Goal: Find specific page/section: Find specific page/section

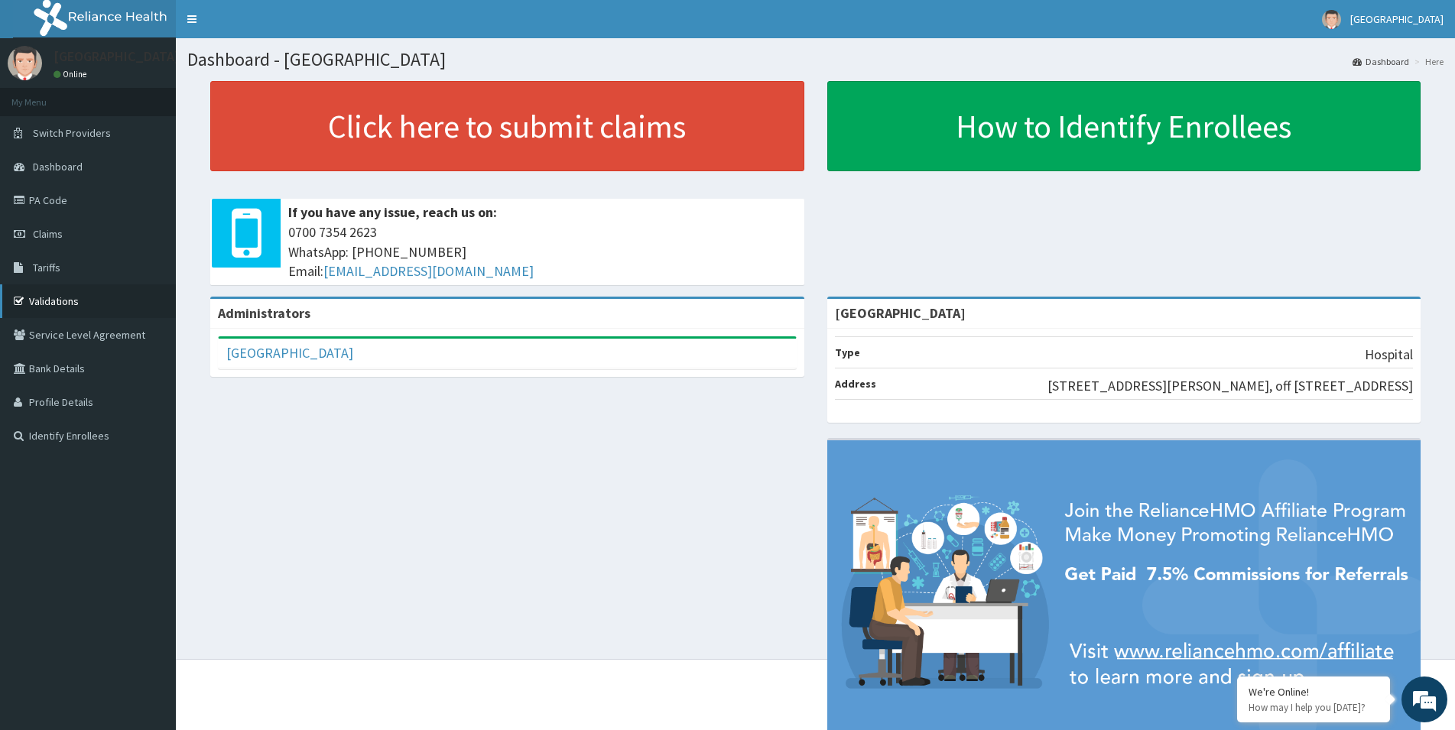
click at [53, 302] on link "Validations" at bounding box center [88, 301] width 176 height 34
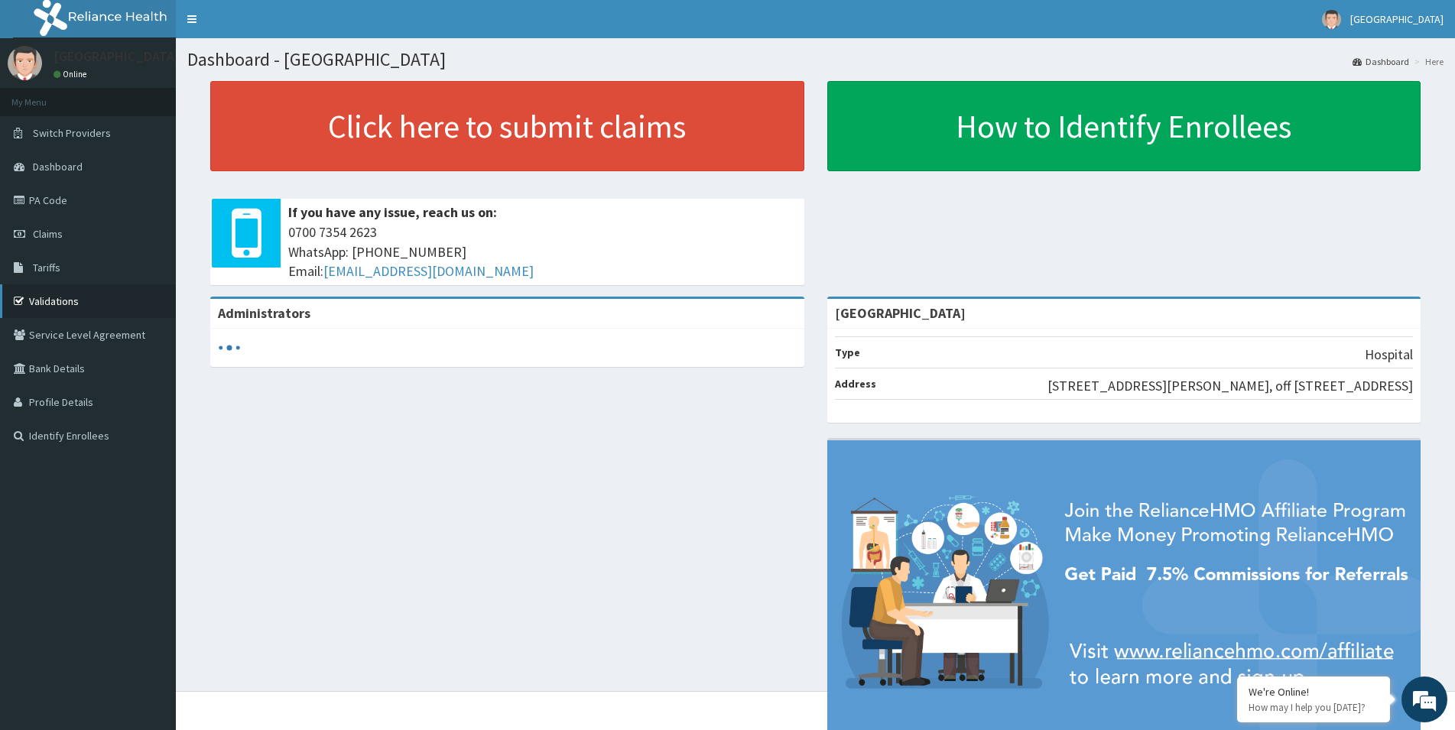
click at [48, 300] on link "Validations" at bounding box center [88, 301] width 176 height 34
click at [95, 298] on link "Validations" at bounding box center [88, 301] width 176 height 34
click at [67, 298] on link "Validations" at bounding box center [88, 301] width 176 height 34
click at [61, 292] on link "Validations" at bounding box center [88, 301] width 176 height 34
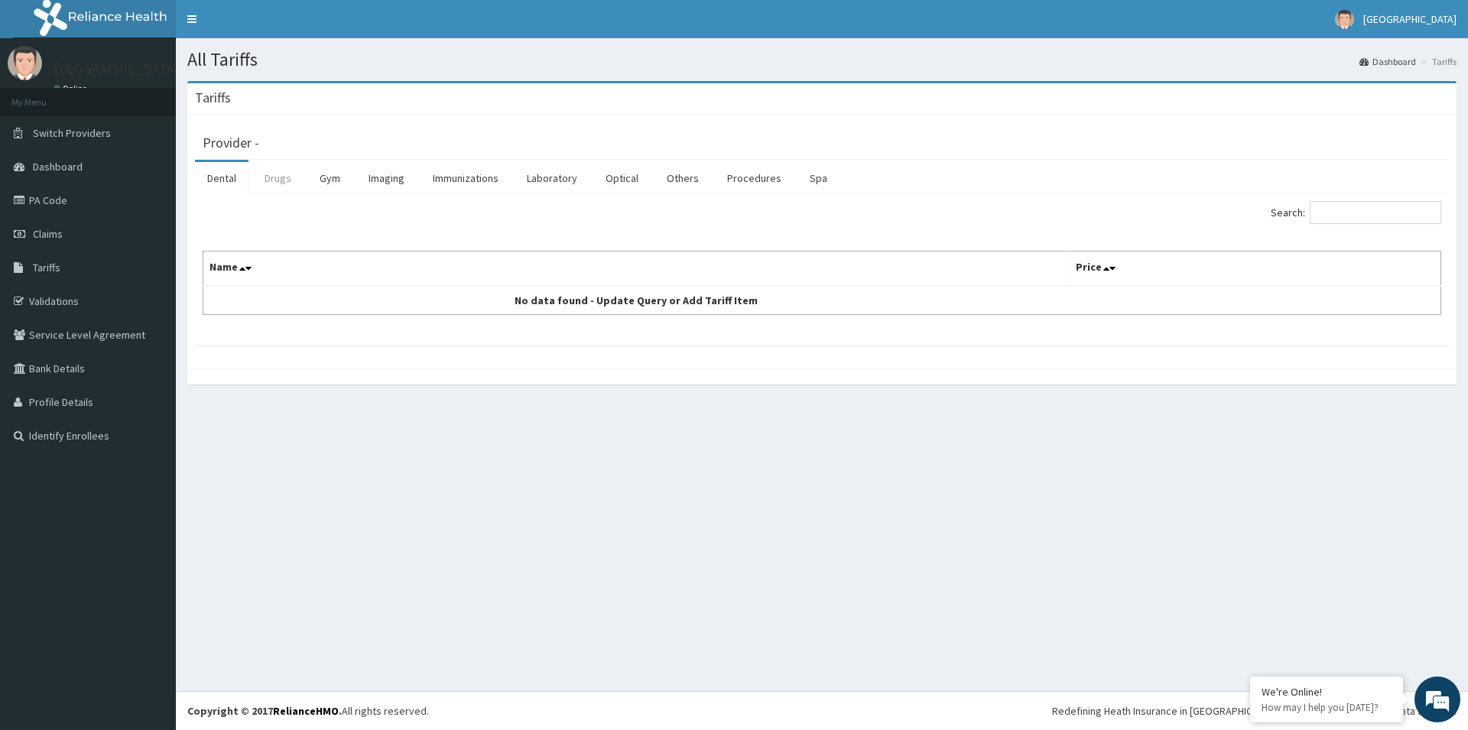
click at [274, 174] on link "Drugs" at bounding box center [277, 178] width 51 height 32
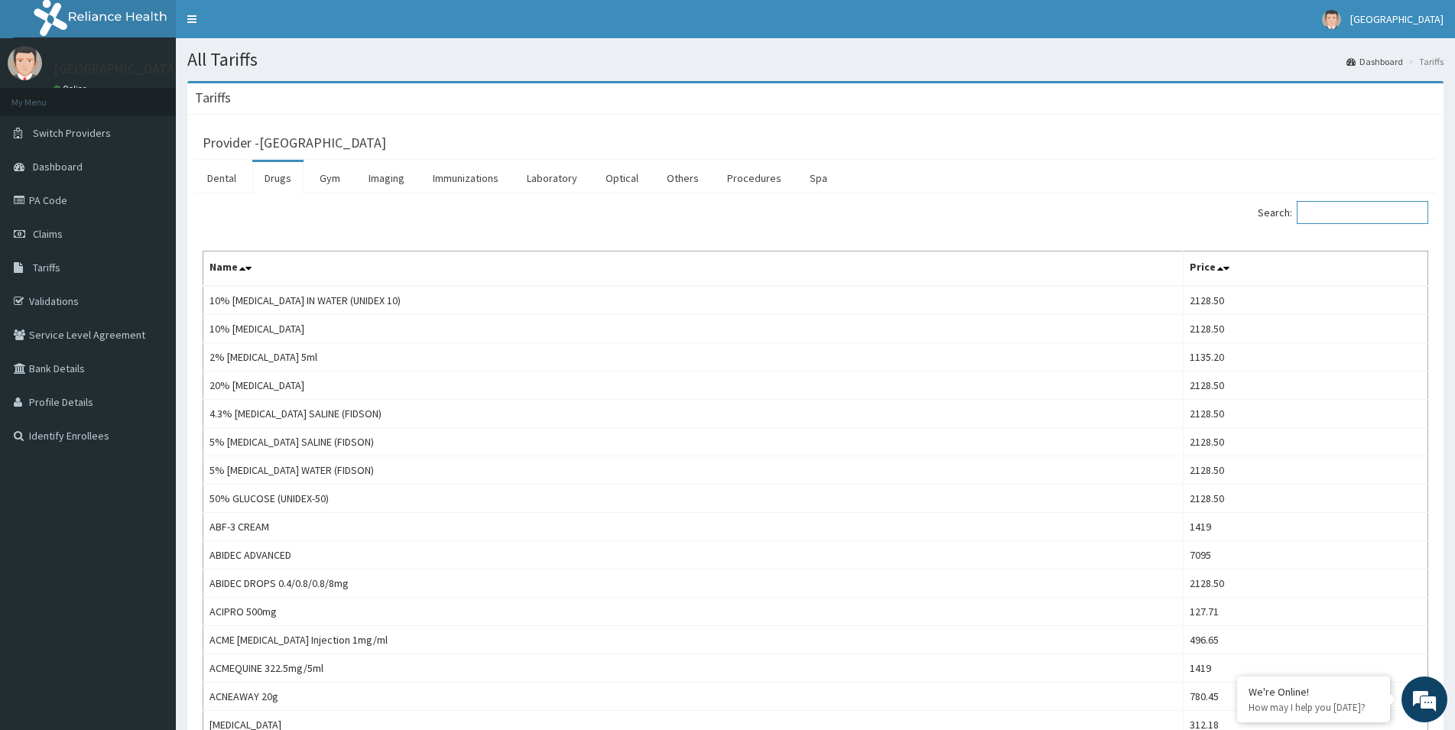
click at [1346, 222] on input "Search:" at bounding box center [1362, 212] width 131 height 23
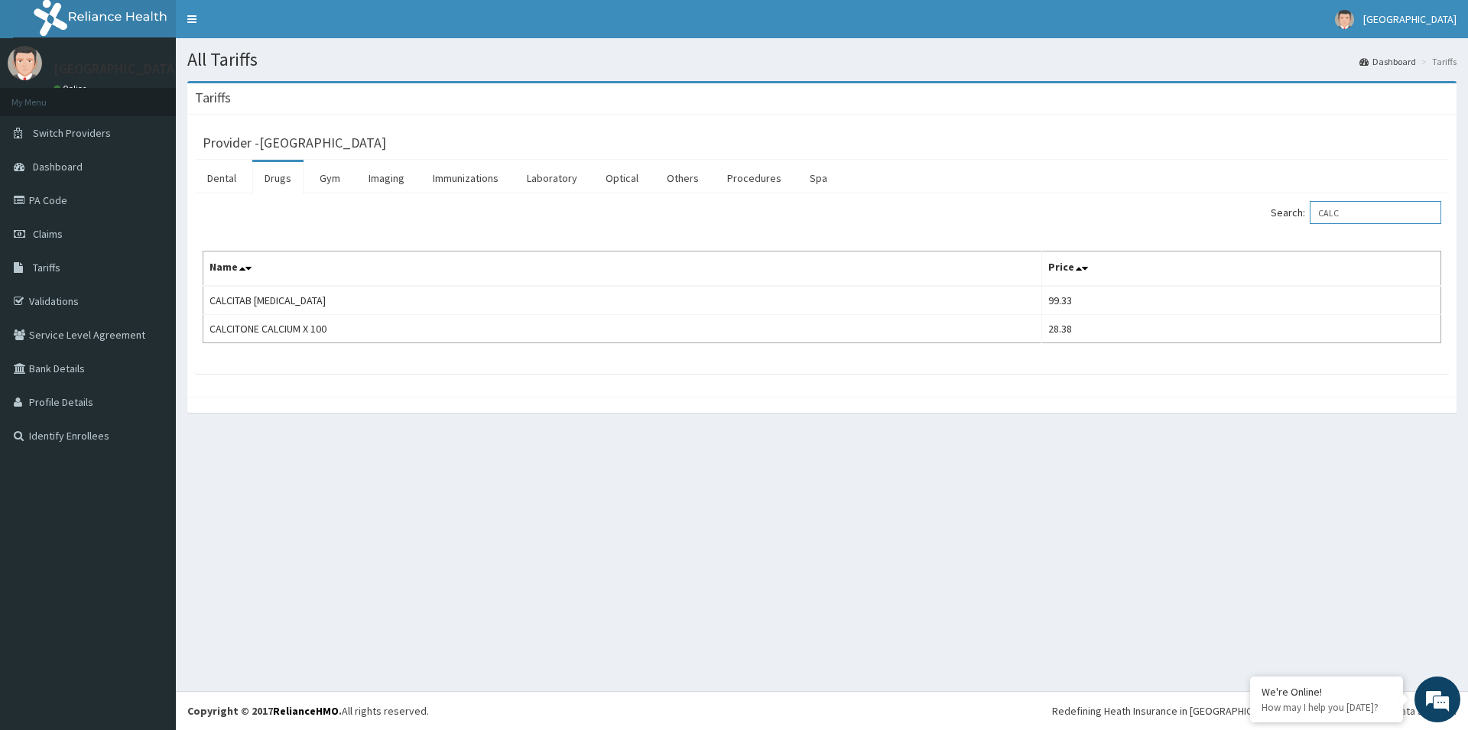
type input "CALC"
